Goal: Information Seeking & Learning: Learn about a topic

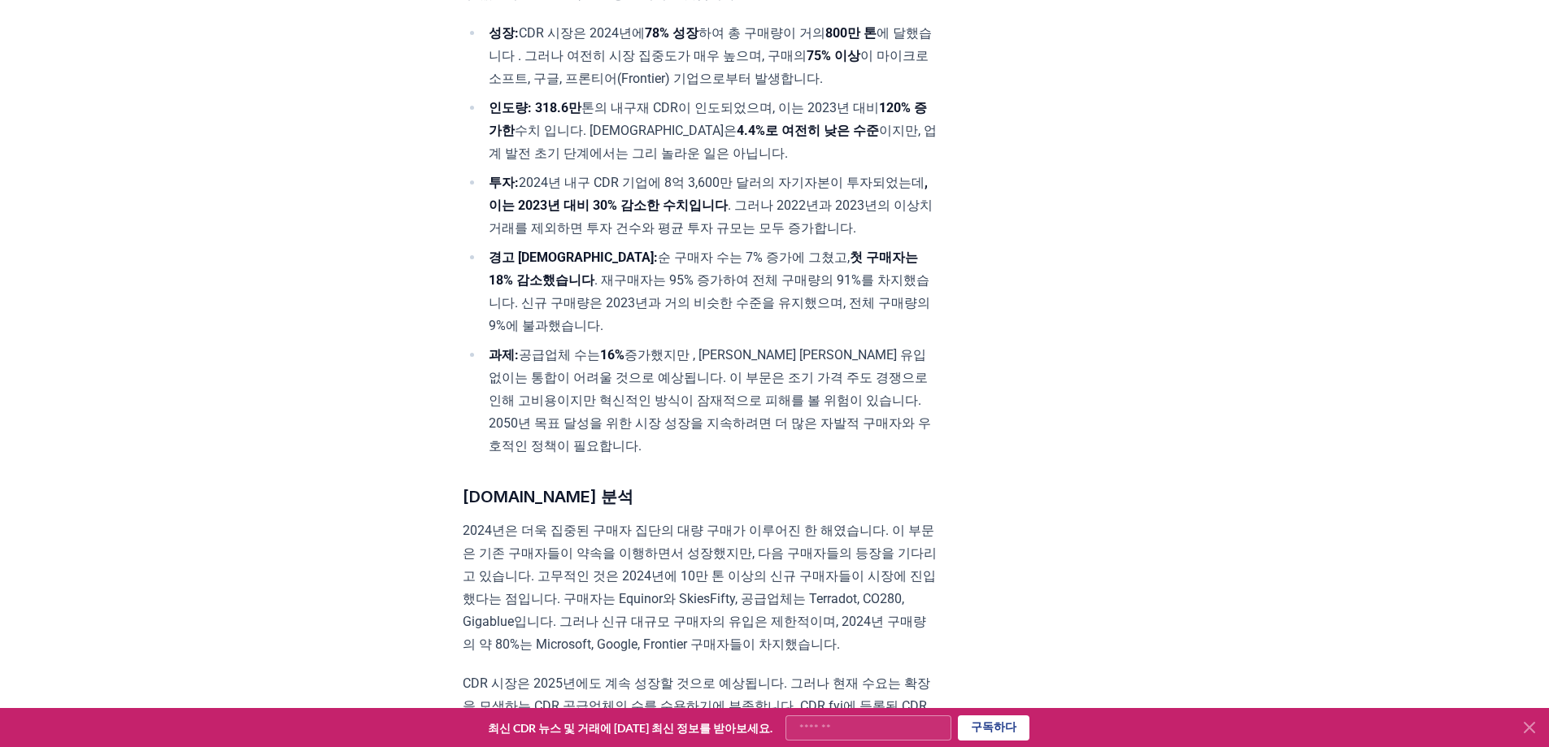
scroll to position [937, 0]
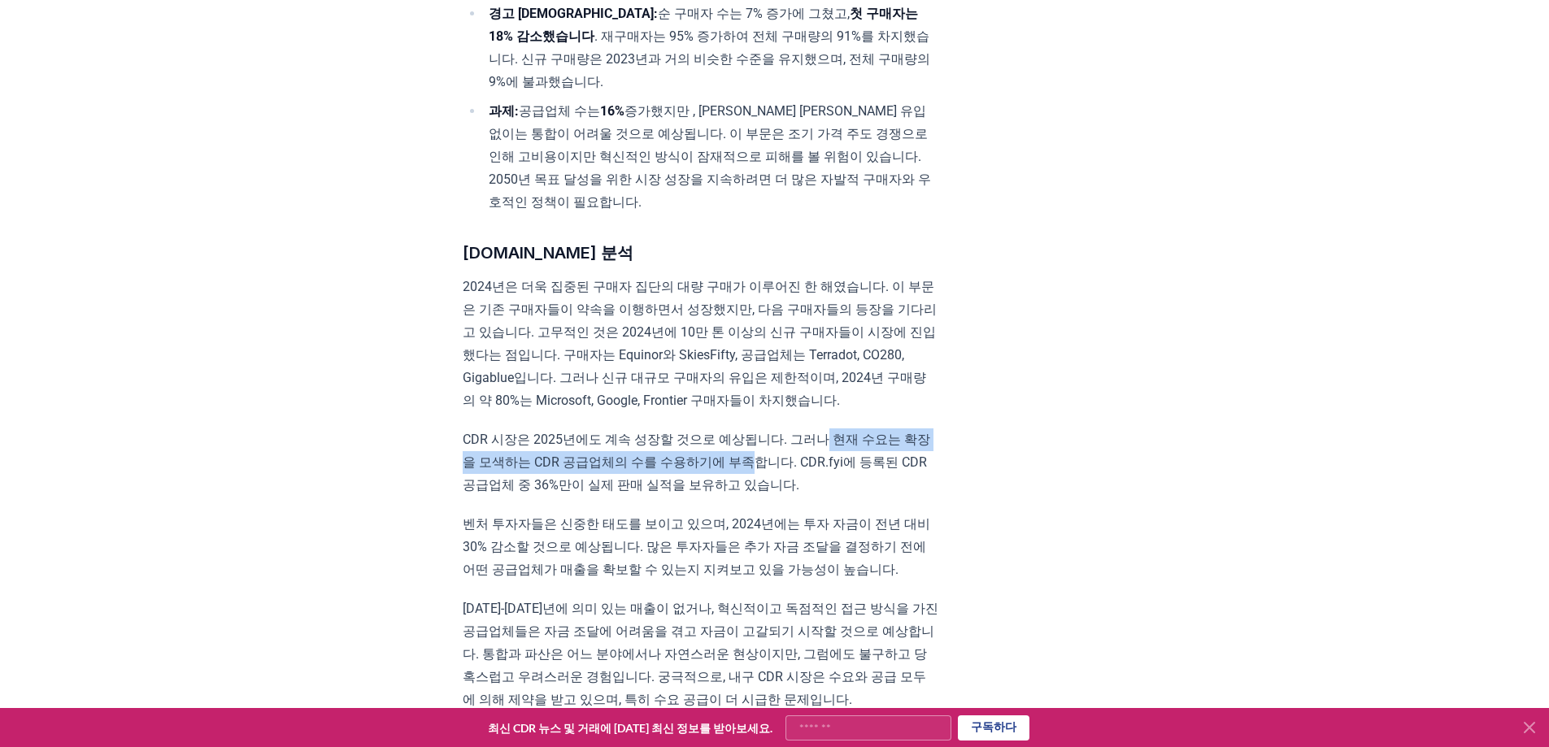
drag, startPoint x: 832, startPoint y: 457, endPoint x: 763, endPoint y: 482, distance: 73.6
click at [764, 482] on font "CDR 시장은 2025년에도 계속 성장할 것으로 예상됩니다. 그러나 현재 수요는 확장을 모색하는 CDR 공급업체의 수를 수용하기에 부족합니다.…" at bounding box center [697, 462] width 468 height 61
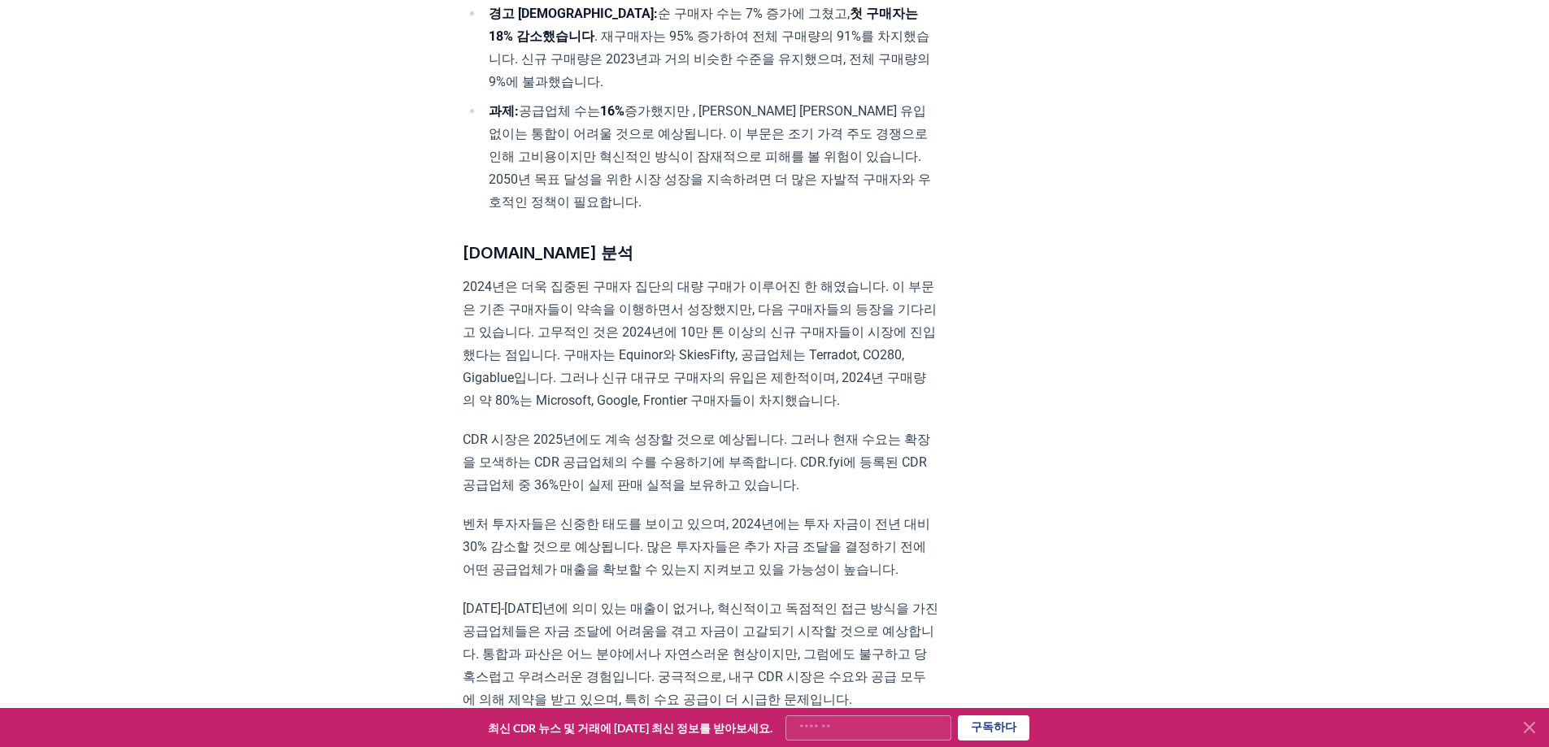
drag, startPoint x: 542, startPoint y: 479, endPoint x: 505, endPoint y: 480, distance: 36.6
click at [505, 480] on font "CDR 시장은 2025년에도 계속 성장할 것으로 예상됩니다. 그러나 현재 수요는 확장을 모색하는 CDR 공급업체의 수를 수용하기에 부족합니다.…" at bounding box center [697, 462] width 468 height 61
click at [685, 537] on font "벤처 투자자들은 신중한 태도를 보이고 있으며, 2024년에는 투자 자금이 전년 대비 30% 감소할 것으로 예상됩니다. 많은 투자자들은 추가 자…" at bounding box center [697, 546] width 468 height 61
drag, startPoint x: 684, startPoint y: 507, endPoint x: 720, endPoint y: 505, distance: 36.6
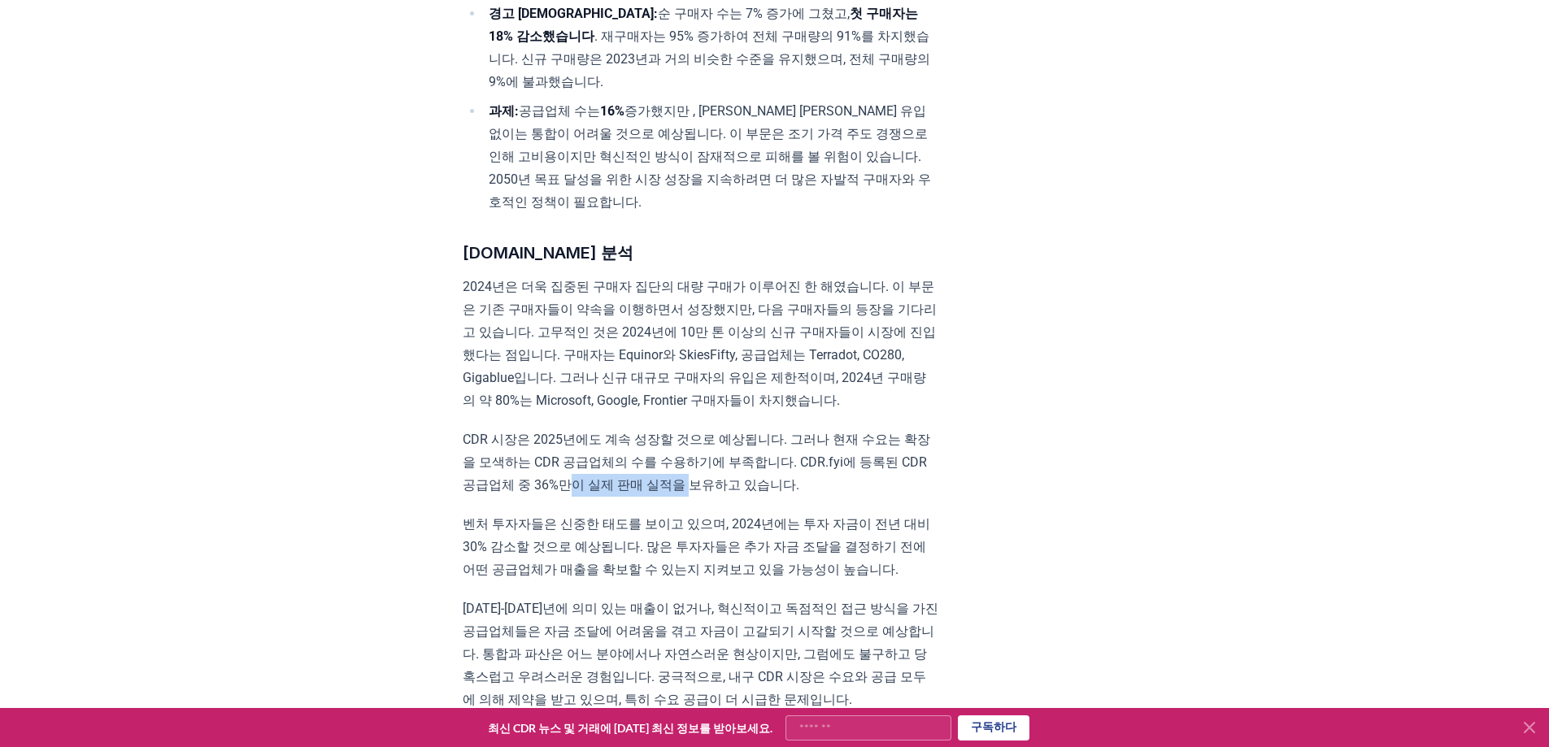
click at [720, 493] on font "CDR 시장은 2025년에도 계속 성장할 것으로 예상됩니다. 그러나 현재 수요는 확장을 모색하는 CDR 공급업체의 수를 수용하기에 부족합니다.…" at bounding box center [697, 462] width 468 height 61
